Goal: Task Accomplishment & Management: Manage account settings

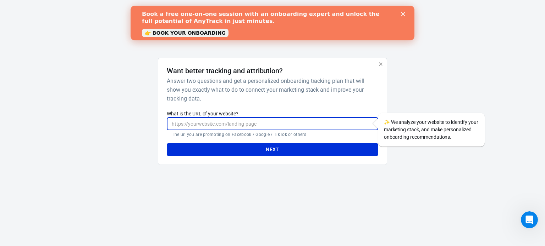
click at [297, 127] on input "What is the URL of your website?" at bounding box center [272, 123] width 211 height 13
type input "[DOMAIN_NAME]/[GEOGRAPHIC_DATA]"
click at [276, 149] on button "Next" at bounding box center [272, 149] width 211 height 13
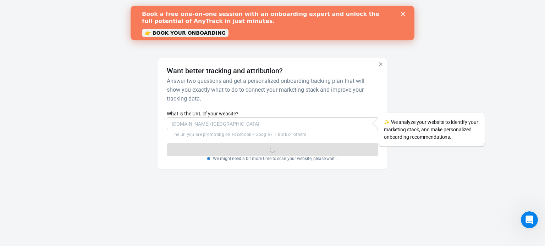
click at [404, 12] on icon "Close" at bounding box center [403, 14] width 4 height 4
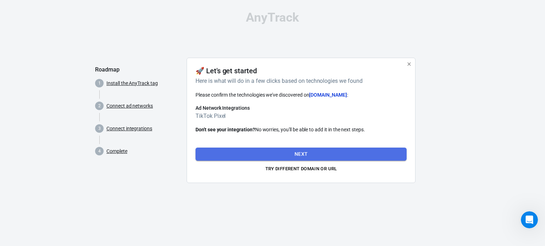
click at [293, 155] on button "Next" at bounding box center [300, 154] width 211 height 13
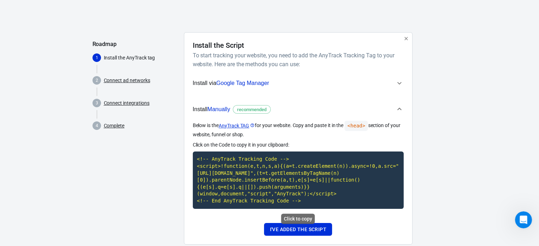
scroll to position [27, 0]
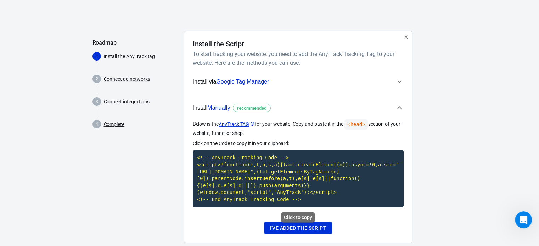
click at [282, 185] on code "<!-- AnyTrack Tracking Code --> <script>!function(e,t,n,s,a){(a=t.createElement…" at bounding box center [298, 178] width 211 height 57
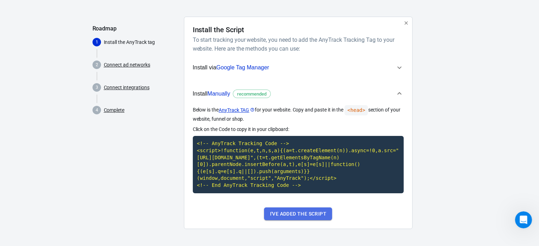
click at [296, 215] on button "I've added the script" at bounding box center [298, 214] width 68 height 13
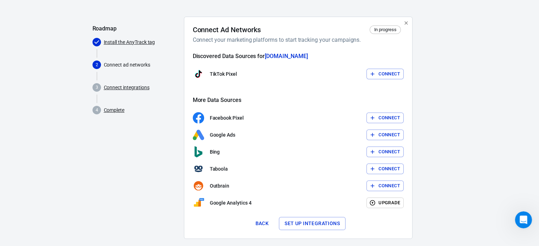
drag, startPoint x: 374, startPoint y: 78, endPoint x: 348, endPoint y: 76, distance: 27.0
click at [348, 76] on div "TikTok Pixel Connect" at bounding box center [298, 73] width 211 height 11
click at [371, 73] on icon "button" at bounding box center [373, 74] width 6 height 6
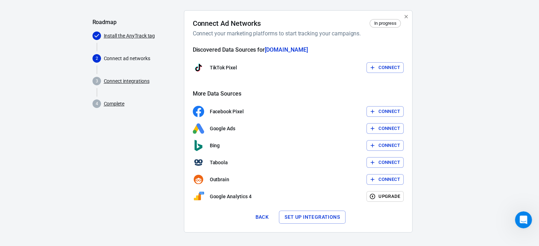
scroll to position [48, 0]
click at [382, 71] on button "Connect" at bounding box center [385, 67] width 37 height 11
click at [427, 86] on div at bounding box center [432, 124] width 29 height 228
click at [379, 68] on div "TikTok Pixel Connect" at bounding box center [298, 67] width 211 height 11
click at [435, 89] on div at bounding box center [432, 124] width 29 height 228
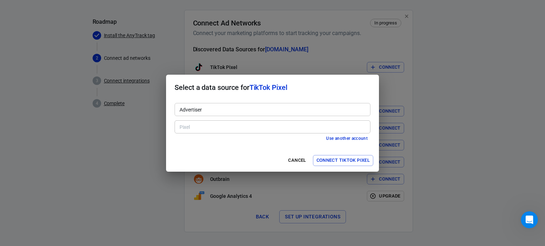
click at [221, 102] on div "Advertiser Advertiser" at bounding box center [272, 108] width 196 height 17
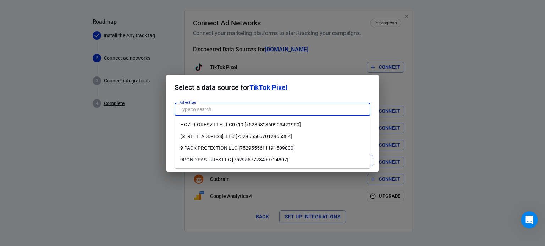
click at [258, 100] on div "Advertiser Advertiser" at bounding box center [272, 108] width 196 height 17
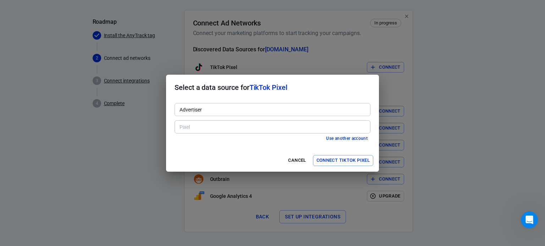
click at [320, 94] on h2 "Select a data source for TikTok Pixel" at bounding box center [272, 88] width 213 height 26
click at [279, 113] on input "Advertiser" at bounding box center [272, 109] width 190 height 9
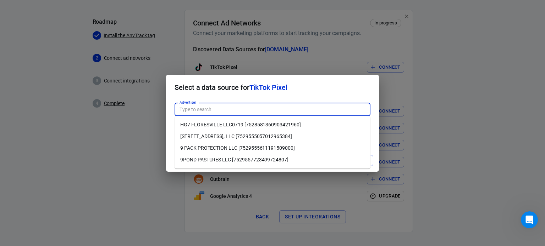
click at [257, 137] on li "[STREET_ADDRESS], LLC [7529555057012965384]" at bounding box center [272, 137] width 196 height 12
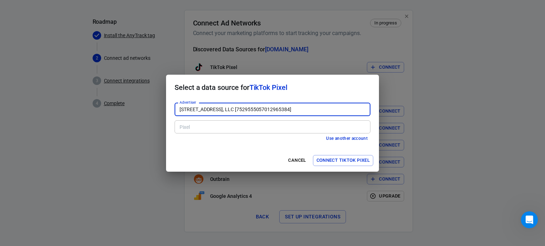
type input "[STREET_ADDRESS], LLC [7529555057012965384]"
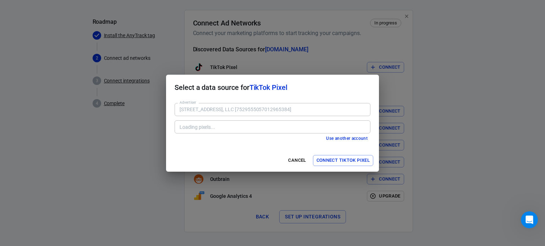
click at [311, 132] on div "Loading pixels..." at bounding box center [272, 127] width 196 height 13
click at [198, 127] on input "Pixel" at bounding box center [272, 127] width 190 height 9
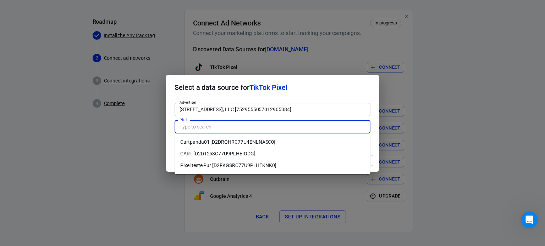
click at [203, 144] on li "Cartpanda01 [D2DRQHRC77U4ENLNASC0]" at bounding box center [272, 143] width 196 height 12
type input "Cartpanda01 [D2DRQHRC77U4ENLNASC0]"
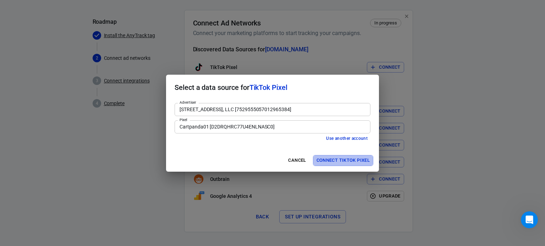
click at [331, 159] on button "Connect TikTok Pixel" at bounding box center [343, 160] width 60 height 11
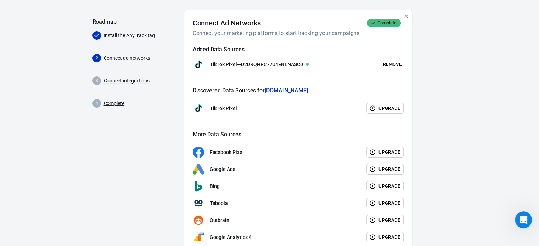
scroll to position [92, 0]
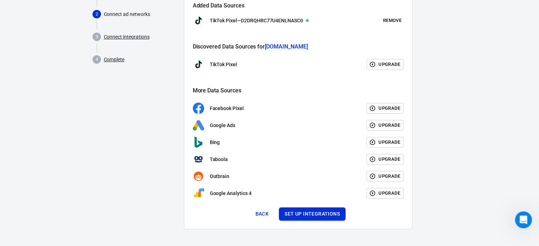
click at [304, 217] on button "Set up integrations" at bounding box center [312, 214] width 67 height 13
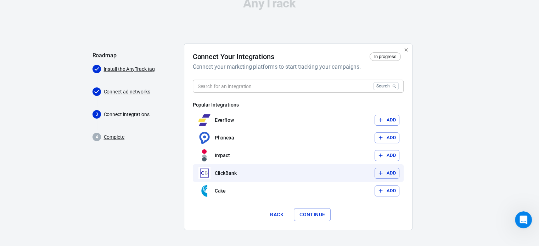
scroll to position [15, 0]
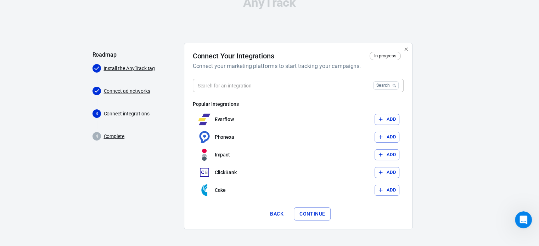
click at [256, 87] on input "text" at bounding box center [282, 85] width 178 height 13
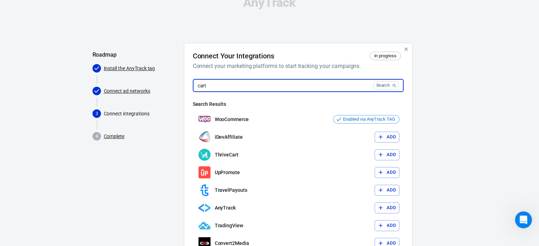
scroll to position [0, 0]
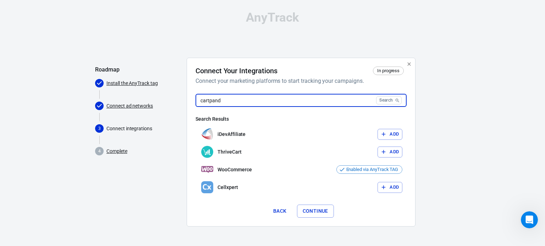
type input "cartpanda"
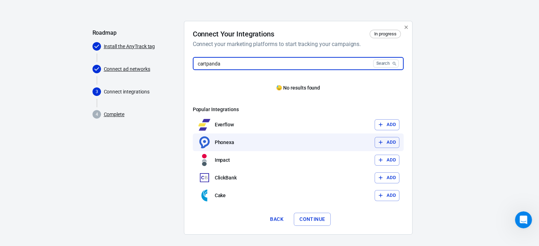
scroll to position [42, 0]
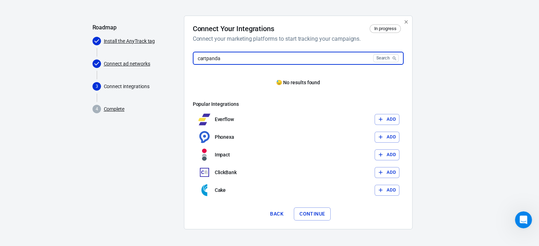
click at [218, 59] on input "cartpanda" at bounding box center [282, 58] width 178 height 13
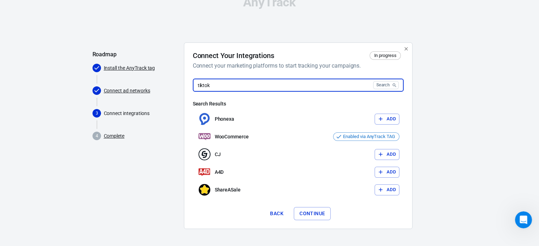
scroll to position [15, 0]
type input "t"
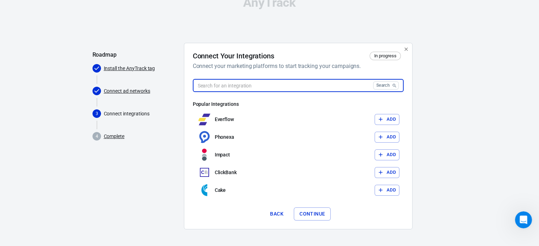
click at [303, 211] on button "Continue" at bounding box center [312, 214] width 37 height 13
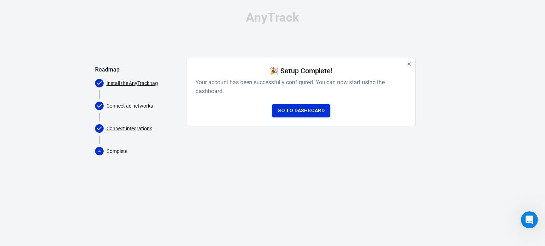
click at [295, 111] on link "Go to Dashboard" at bounding box center [301, 110] width 59 height 13
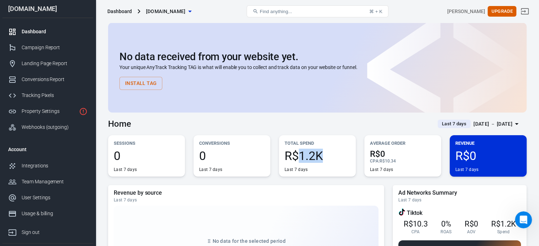
drag, startPoint x: 302, startPoint y: 160, endPoint x: 331, endPoint y: 156, distance: 28.7
click at [331, 156] on span "R$1.2K" at bounding box center [318, 156] width 66 height 12
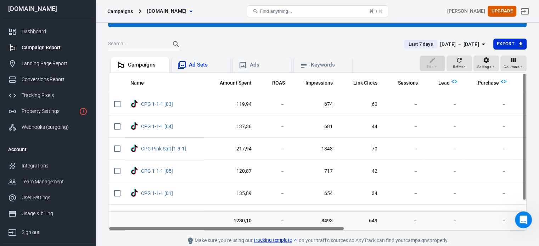
click at [213, 66] on div "Ad Sets" at bounding box center [206, 64] width 35 height 7
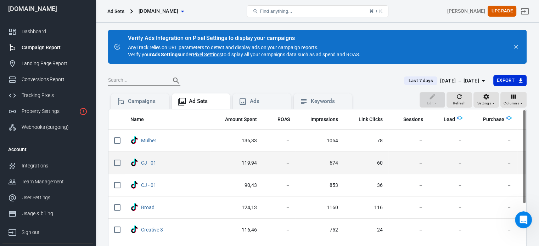
click at [119, 160] on input "scrollable content" at bounding box center [117, 163] width 15 height 15
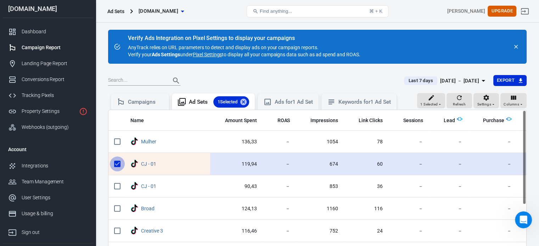
click at [116, 160] on input "scrollable content" at bounding box center [117, 164] width 15 height 15
checkbox input "false"
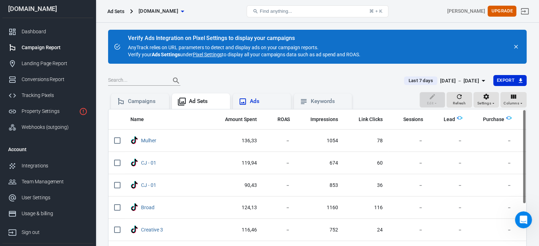
click at [249, 104] on div "Ads" at bounding box center [262, 102] width 47 height 9
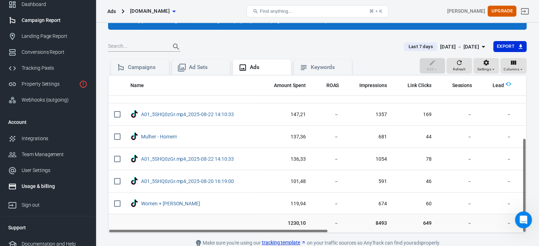
click at [31, 188] on div "Usage & billing" at bounding box center [55, 186] width 66 height 7
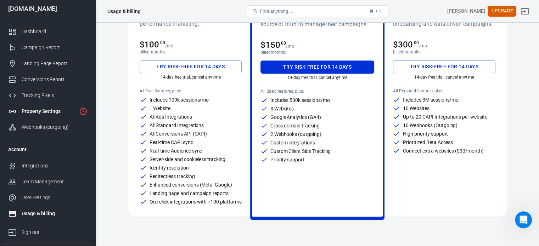
click at [52, 113] on div "Property Settings" at bounding box center [49, 111] width 55 height 7
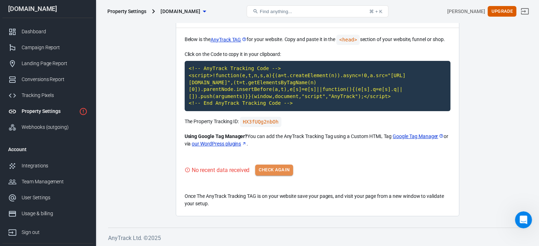
click at [284, 173] on button "Check Again" at bounding box center [274, 170] width 38 height 11
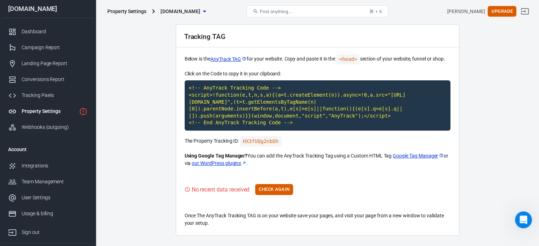
scroll to position [26, 0]
click at [35, 92] on div "Tracking Pixels" at bounding box center [55, 95] width 66 height 7
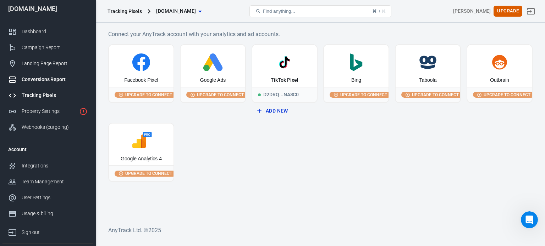
click at [38, 83] on div "Conversions Report" at bounding box center [55, 79] width 66 height 7
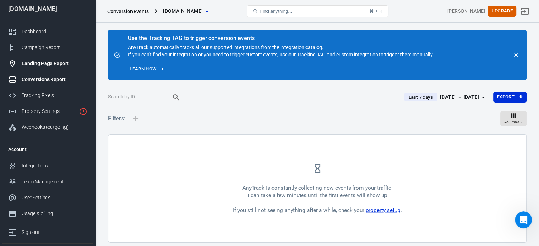
click at [40, 65] on div "Landing Page Report" at bounding box center [55, 63] width 66 height 7
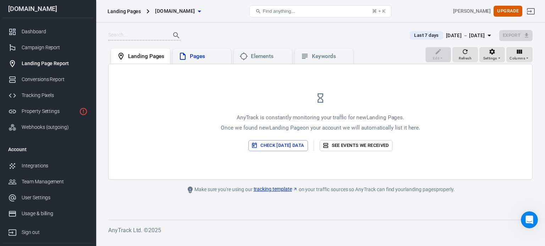
click at [214, 63] on div "Pages" at bounding box center [202, 57] width 58 height 16
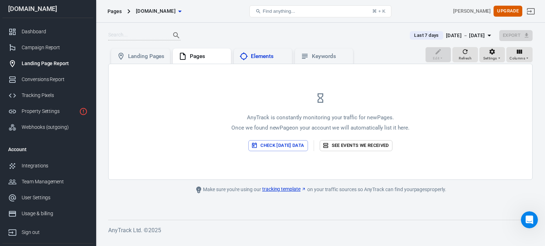
click at [262, 60] on div "Elements" at bounding box center [262, 56] width 47 height 9
click at [308, 56] on icon at bounding box center [304, 56] width 9 height 9
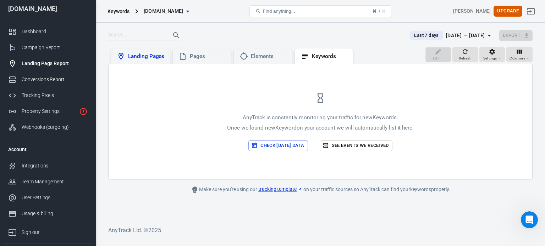
click at [138, 54] on div "Landing Pages" at bounding box center [146, 56] width 36 height 7
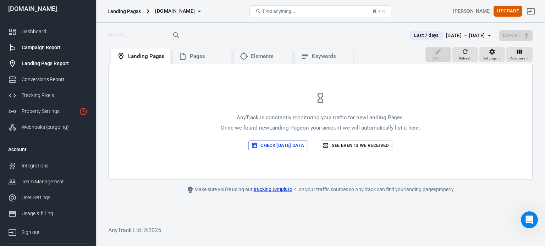
click at [44, 51] on div "Campaign Report" at bounding box center [55, 47] width 66 height 7
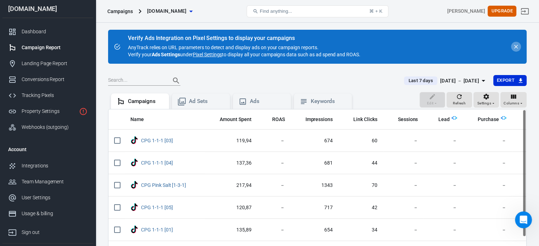
click at [517, 45] on icon "close" at bounding box center [516, 47] width 6 height 6
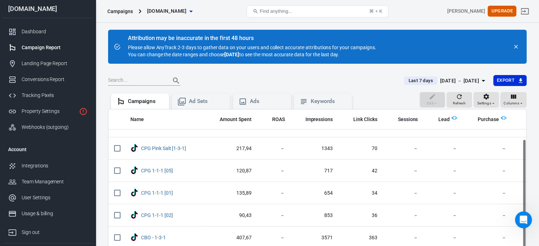
scroll to position [37, 0]
click at [48, 31] on div "Dashboard" at bounding box center [55, 31] width 66 height 7
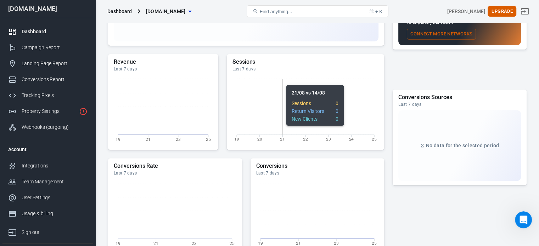
scroll to position [237, 0]
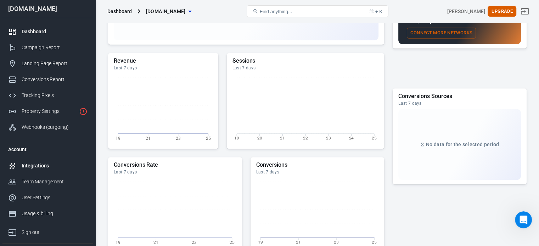
click at [44, 165] on div "Integrations" at bounding box center [55, 165] width 66 height 7
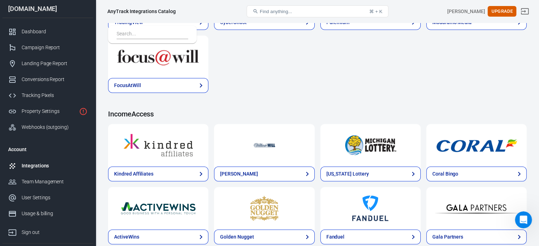
scroll to position [1108, 0]
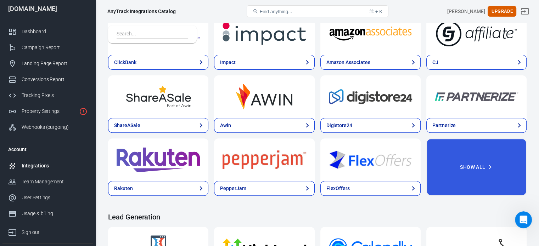
scroll to position [0, 0]
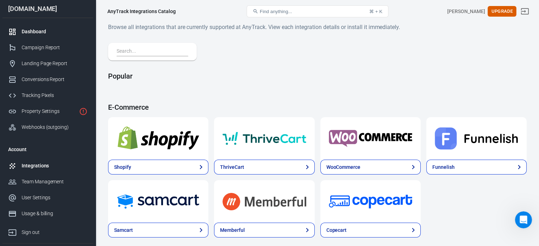
click at [27, 34] on div "Dashboard" at bounding box center [55, 31] width 66 height 7
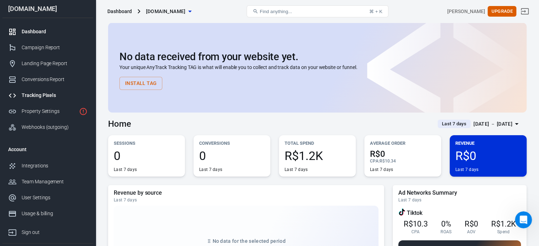
click at [37, 101] on link "Tracking Pixels" at bounding box center [47, 96] width 91 height 16
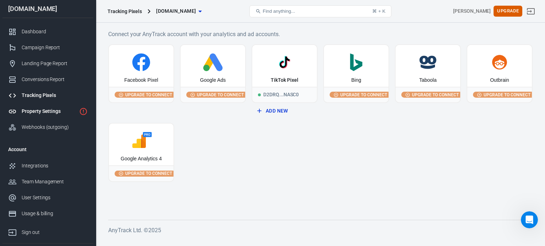
click at [29, 109] on div "Property Settings" at bounding box center [49, 111] width 55 height 7
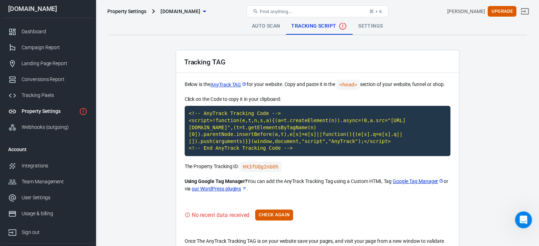
click at [257, 24] on link "Auto Scan" at bounding box center [266, 26] width 40 height 17
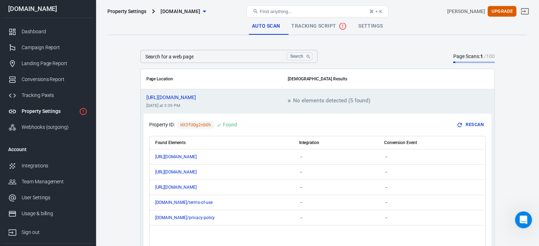
click at [310, 27] on span "Tracking Script" at bounding box center [320, 26] width 56 height 9
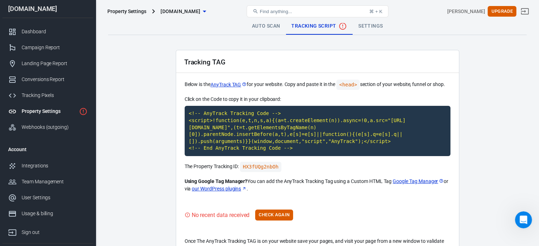
click at [360, 26] on link "Settings" at bounding box center [371, 26] width 36 height 17
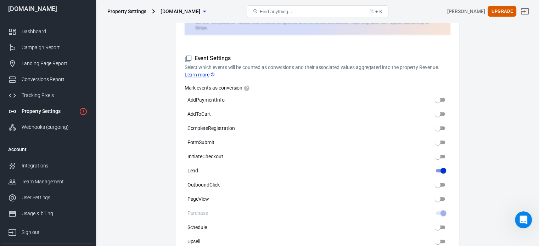
scroll to position [311, 0]
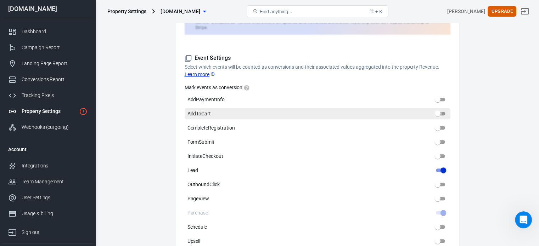
click at [440, 110] on input "AddToCart" at bounding box center [438, 114] width 26 height 9
checkbox input "true"
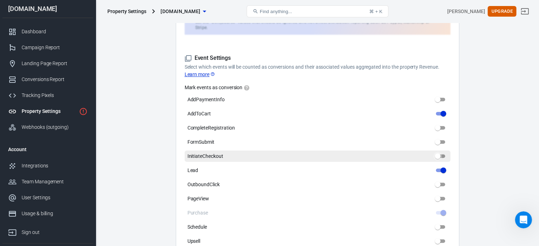
click at [442, 152] on input "InitiateCheckout" at bounding box center [438, 156] width 26 height 9
checkbox input "true"
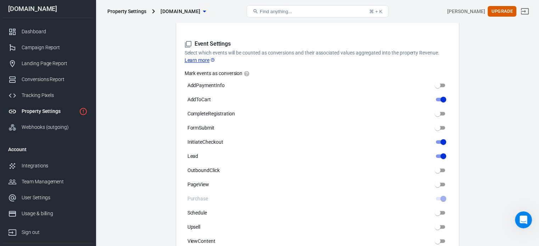
scroll to position [326, 0]
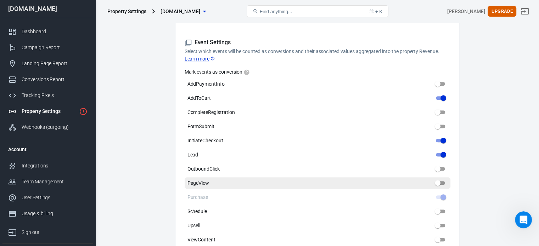
click at [440, 180] on input "PageView" at bounding box center [438, 183] width 26 height 9
checkbox input "true"
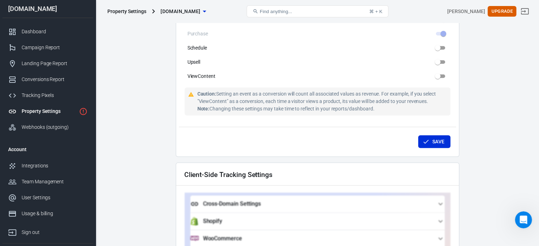
scroll to position [491, 0]
click at [431, 135] on button "Save" at bounding box center [434, 141] width 32 height 13
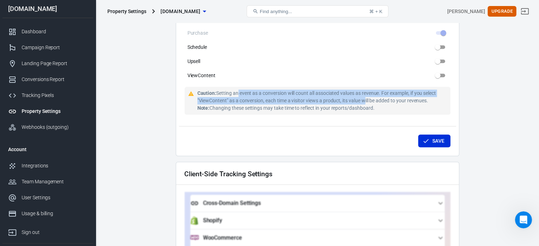
drag, startPoint x: 237, startPoint y: 89, endPoint x: 364, endPoint y: 93, distance: 127.4
click at [364, 93] on div "Caution: Setting an event as a conversion will count all associated values as r…" at bounding box center [323, 101] width 250 height 22
click at [337, 98] on div "Caution: Setting an event as a conversion will count all associated values as r…" at bounding box center [323, 101] width 250 height 22
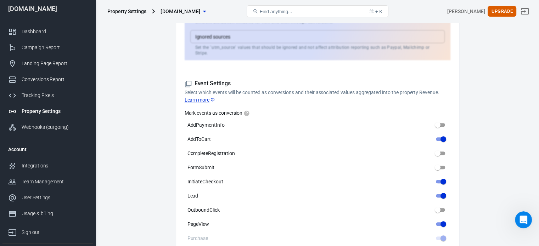
scroll to position [284, 0]
click at [21, 33] on div at bounding box center [14, 32] width 13 height 9
